Goal: Find specific page/section

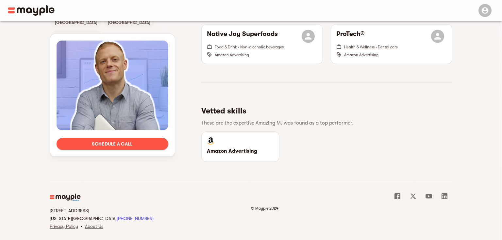
scroll to position [526, 0]
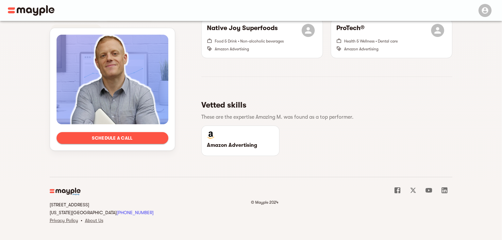
click at [246, 145] on p "Amazon Advertising" at bounding box center [240, 145] width 67 height 8
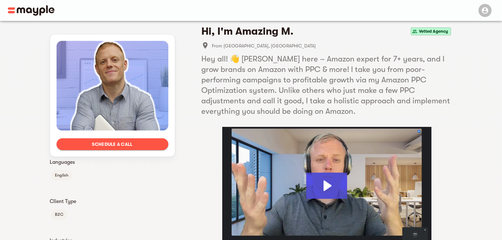
scroll to position [0, 0]
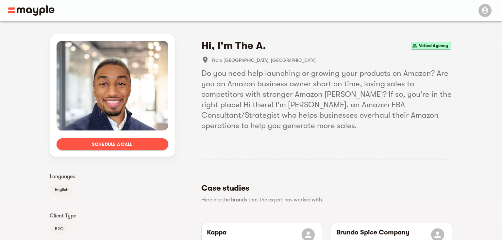
click at [33, 8] on img at bounding box center [31, 10] width 47 height 10
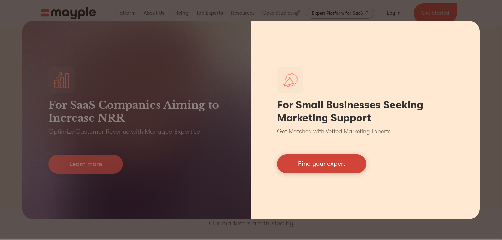
click at [314, 161] on link "Find your expert" at bounding box center [321, 163] width 89 height 19
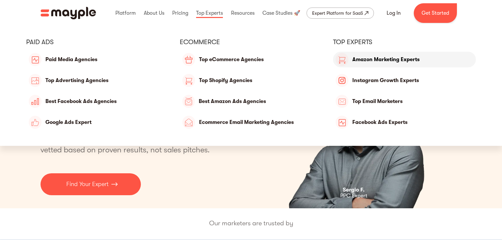
click at [373, 57] on link "Amazon Marketing Experts" at bounding box center [404, 60] width 143 height 16
